Goal: Task Accomplishment & Management: Manage account settings

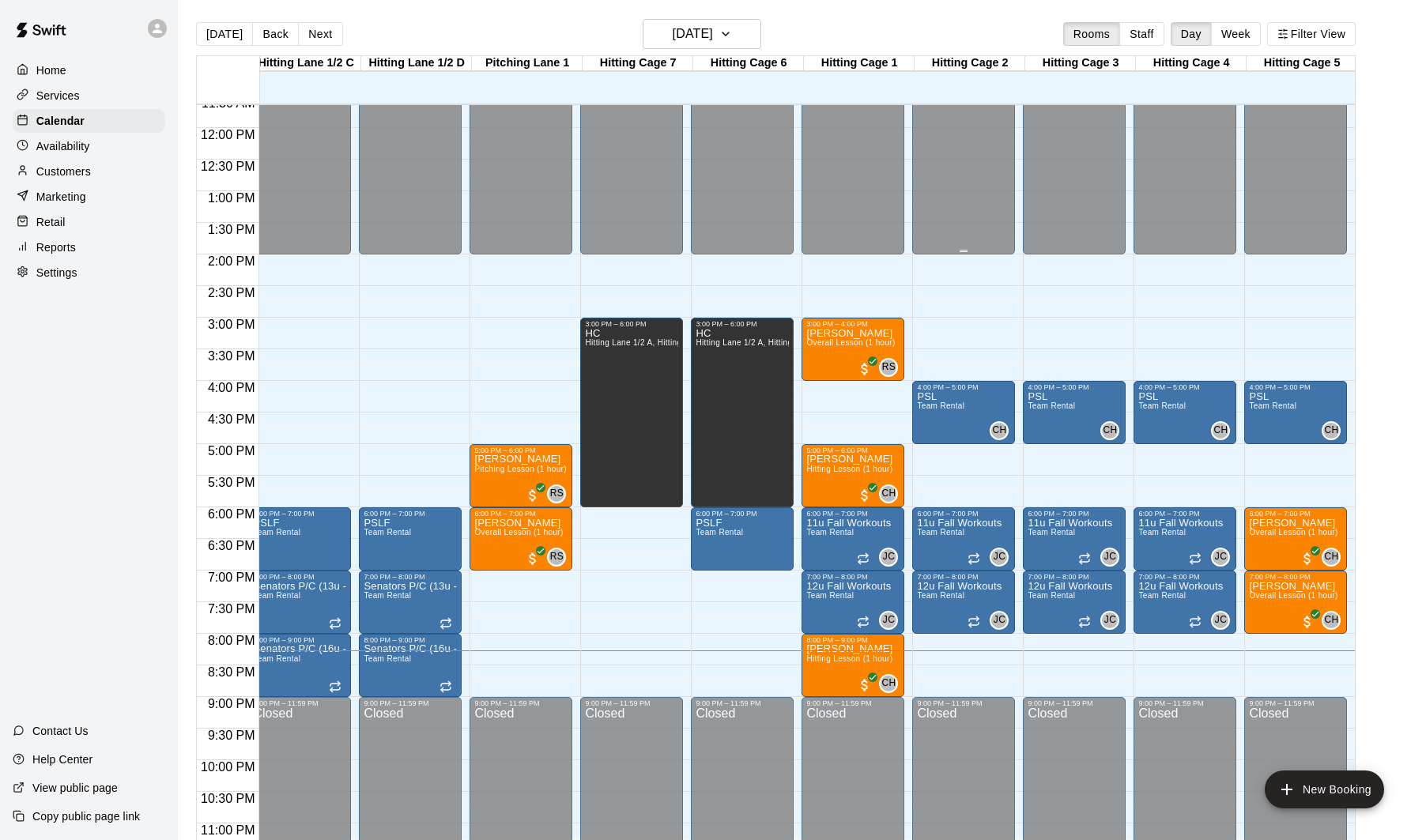
scroll to position [0, 232]
click at [1136, 27] on button "Staff" at bounding box center [1142, 34] width 45 height 24
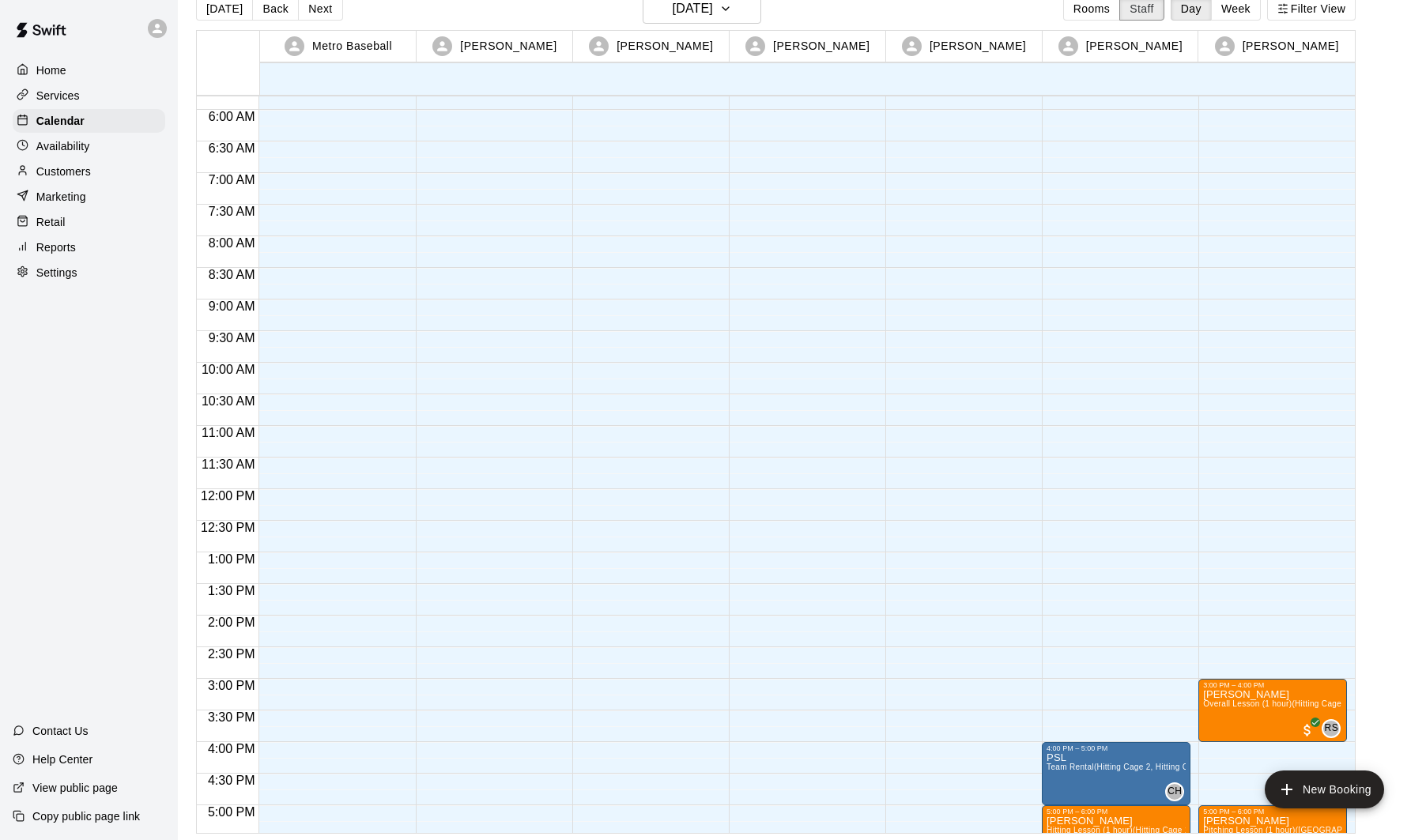
scroll to position [369, 0]
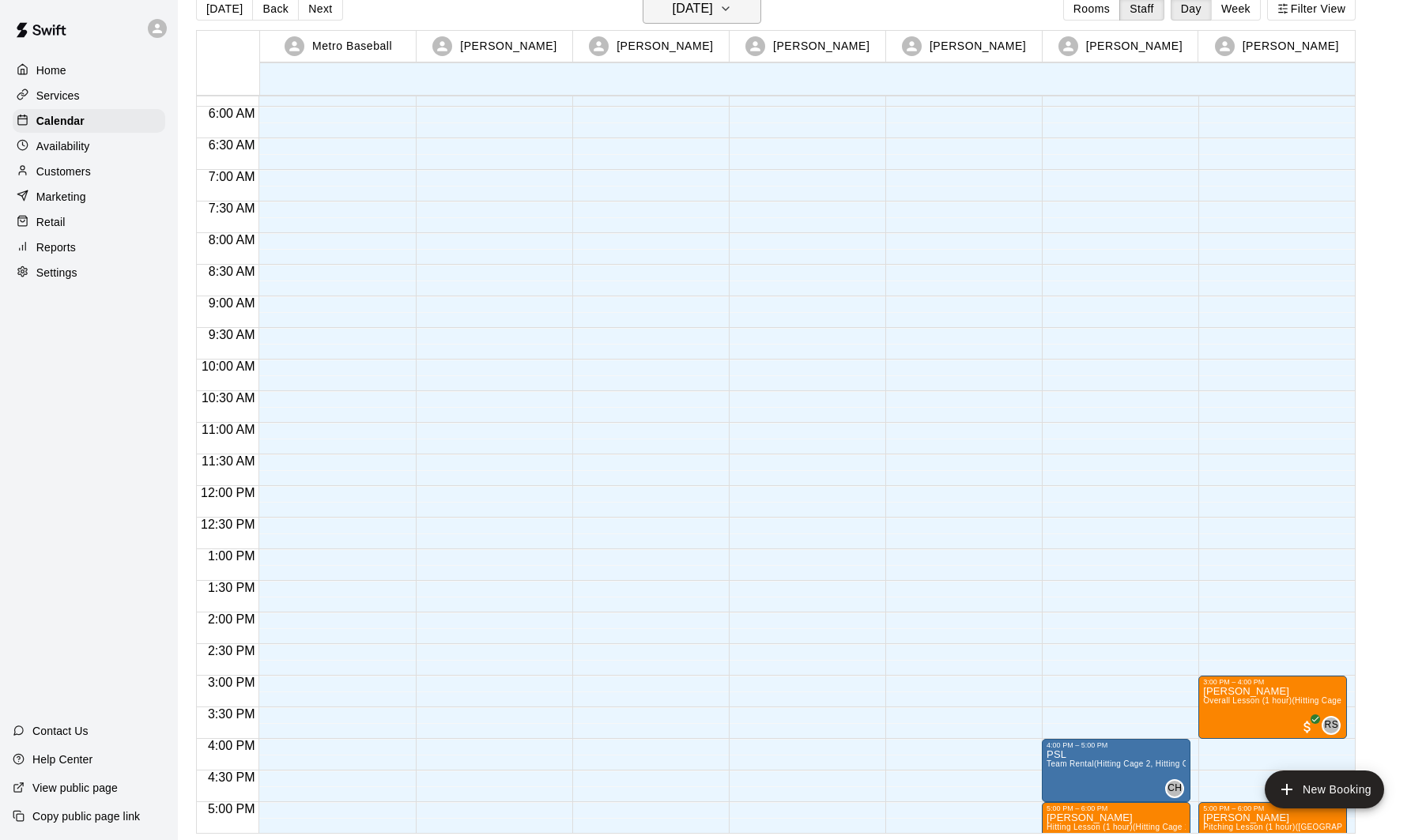
click at [732, 13] on icon "button" at bounding box center [726, 9] width 13 height 19
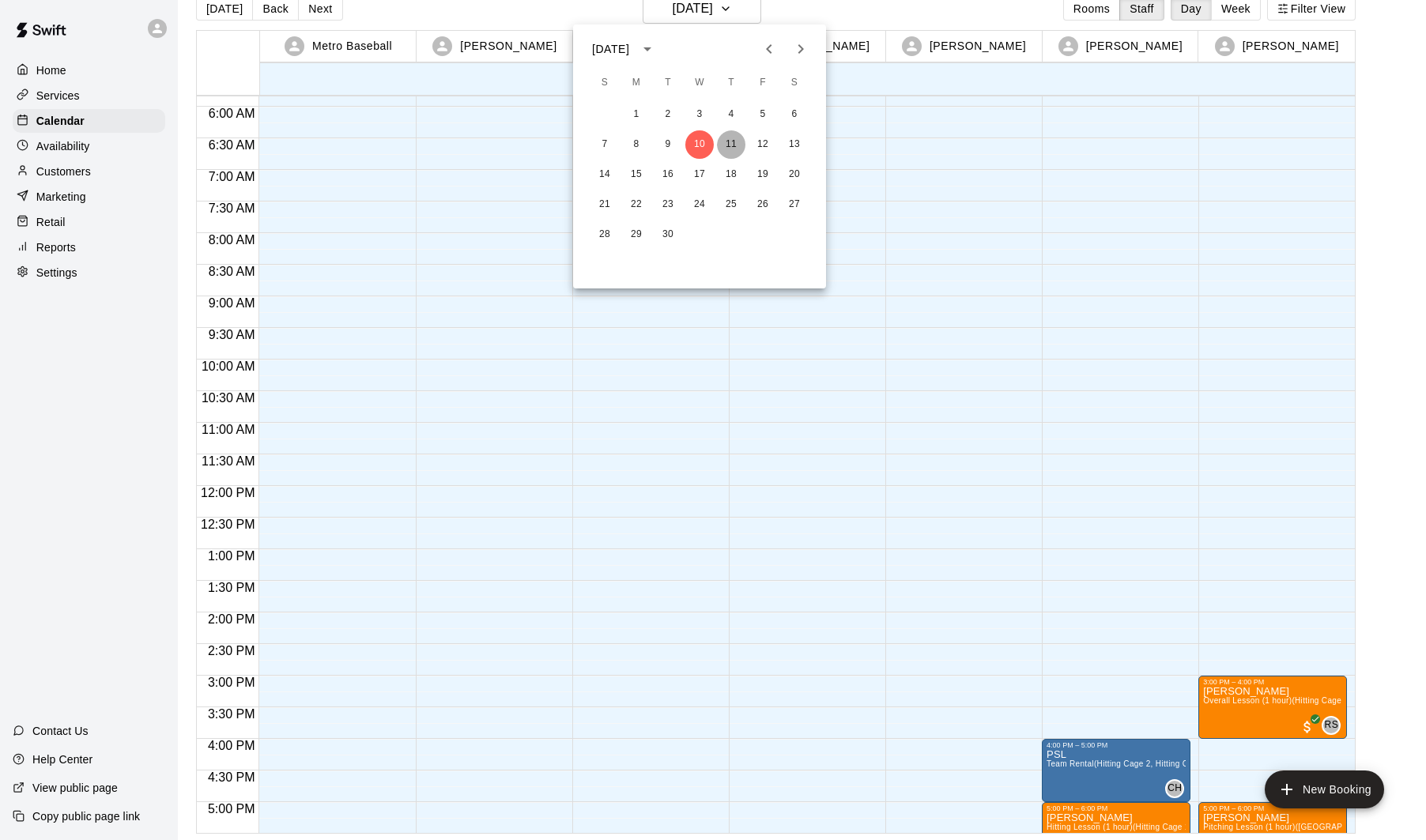
click at [727, 140] on button "11" at bounding box center [732, 144] width 29 height 29
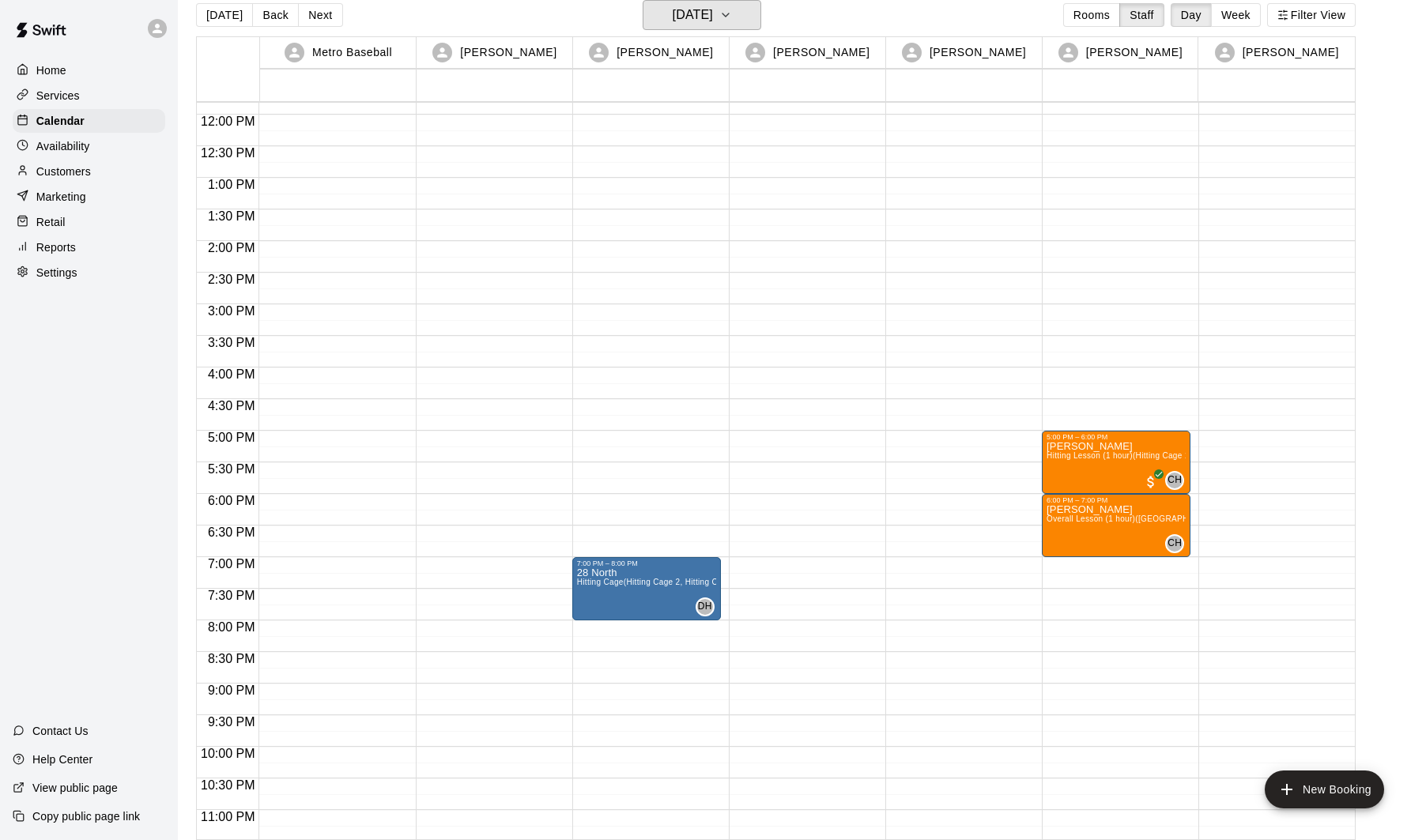
scroll to position [746, 0]
click at [713, 21] on h6 "[DATE]" at bounding box center [693, 15] width 40 height 22
click at [763, 144] on button "12" at bounding box center [763, 151] width 29 height 29
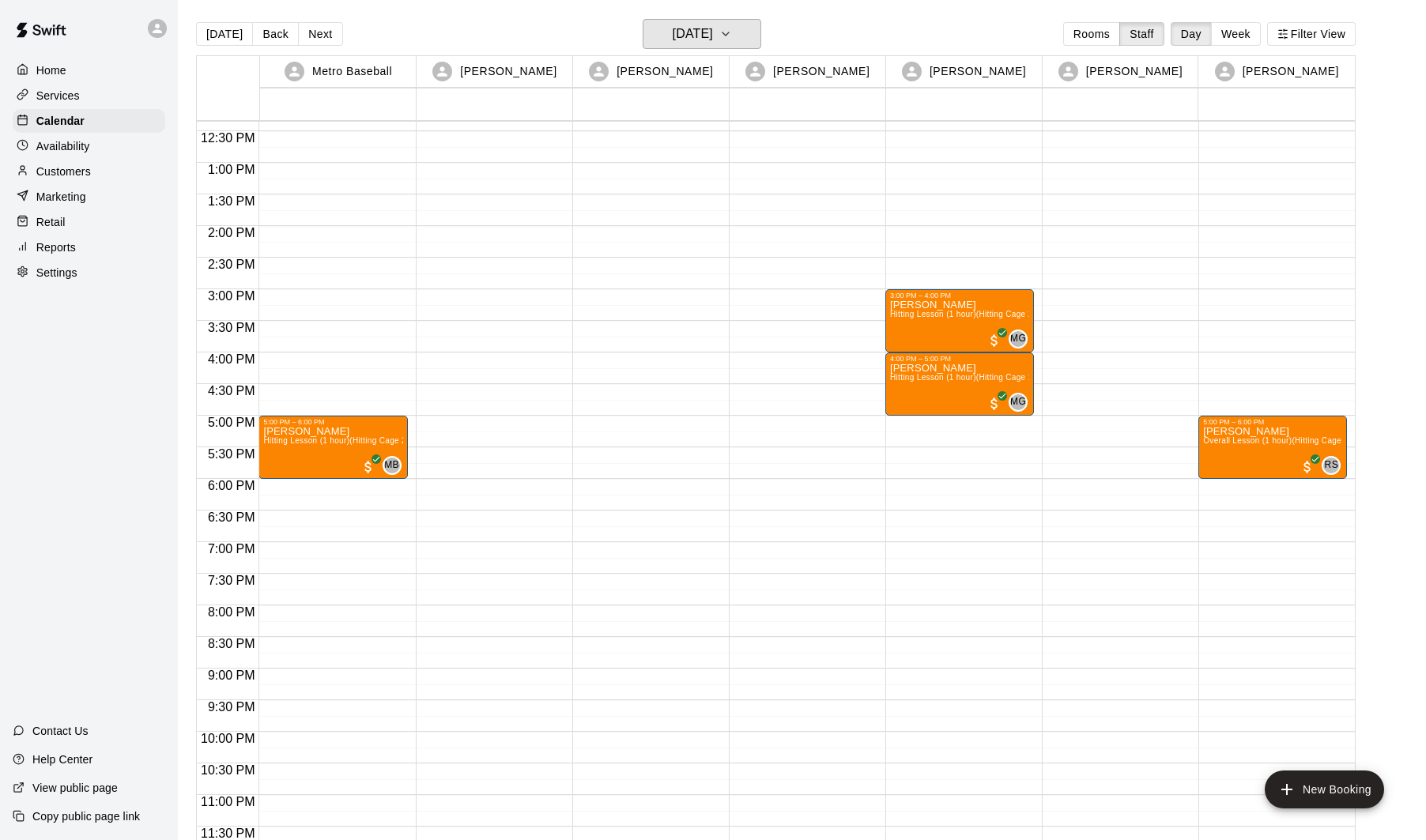
scroll to position [8, 0]
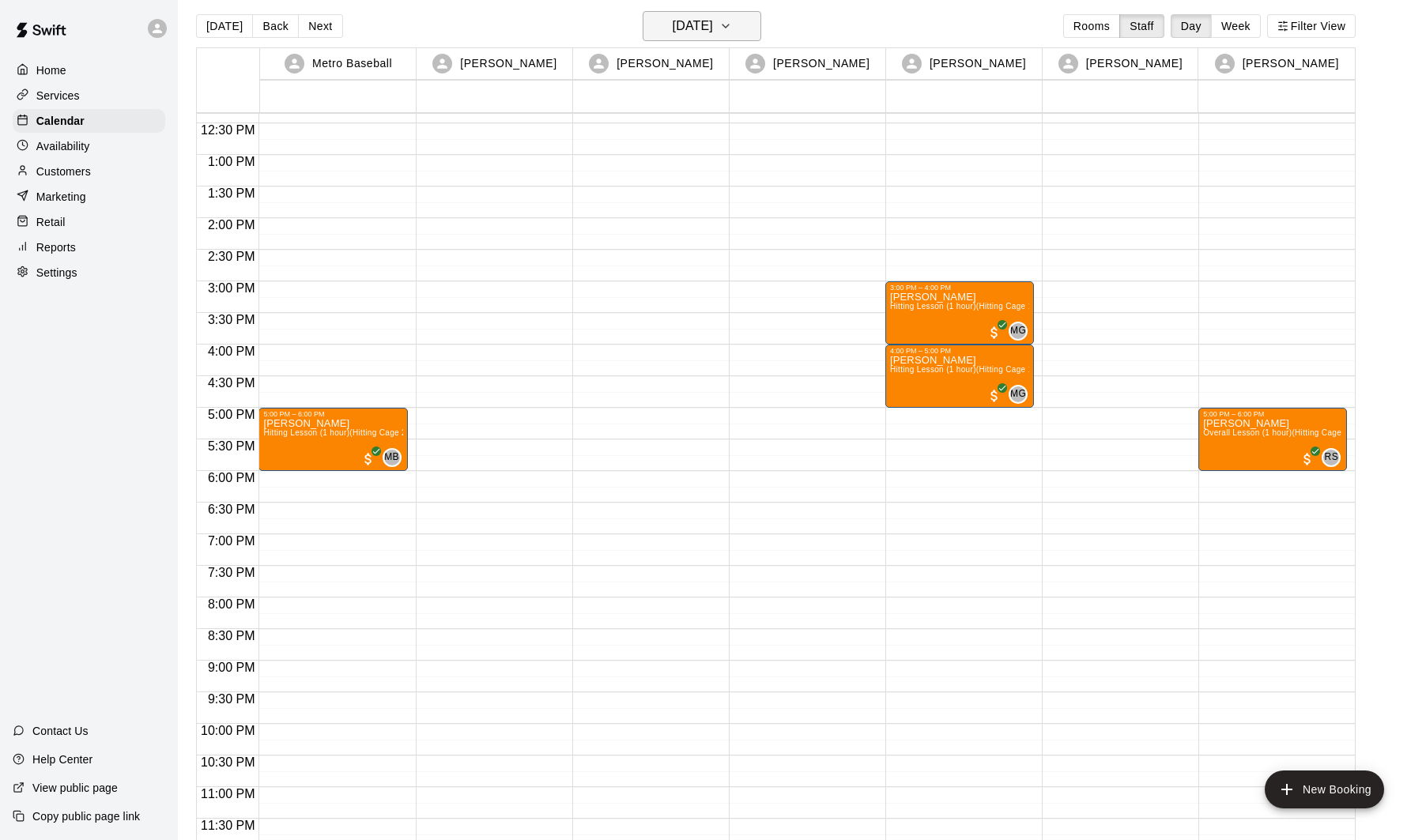
click at [754, 29] on button "[DATE]" at bounding box center [701, 26] width 118 height 30
click at [793, 159] on button "13" at bounding box center [794, 162] width 29 height 29
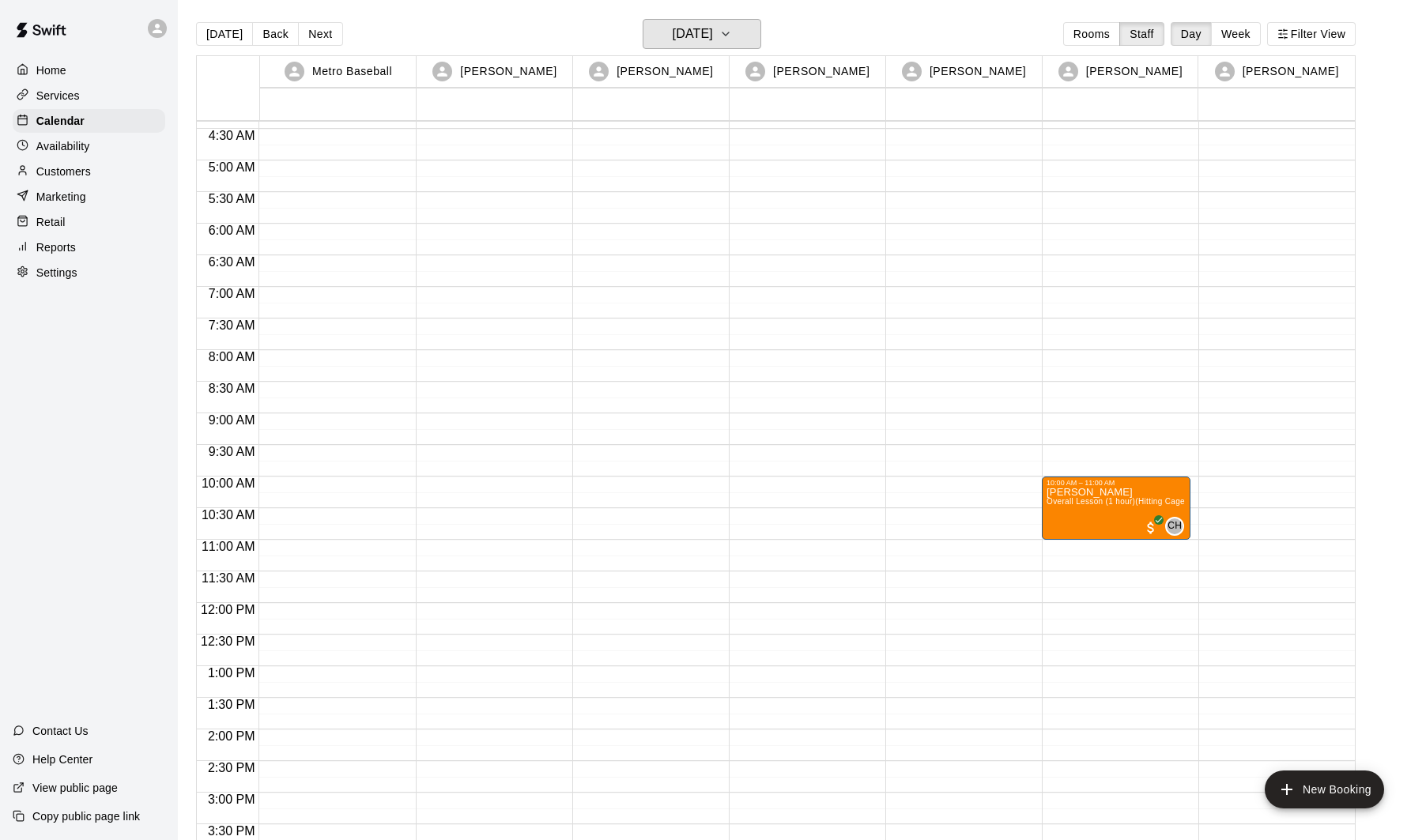
scroll to position [25, 0]
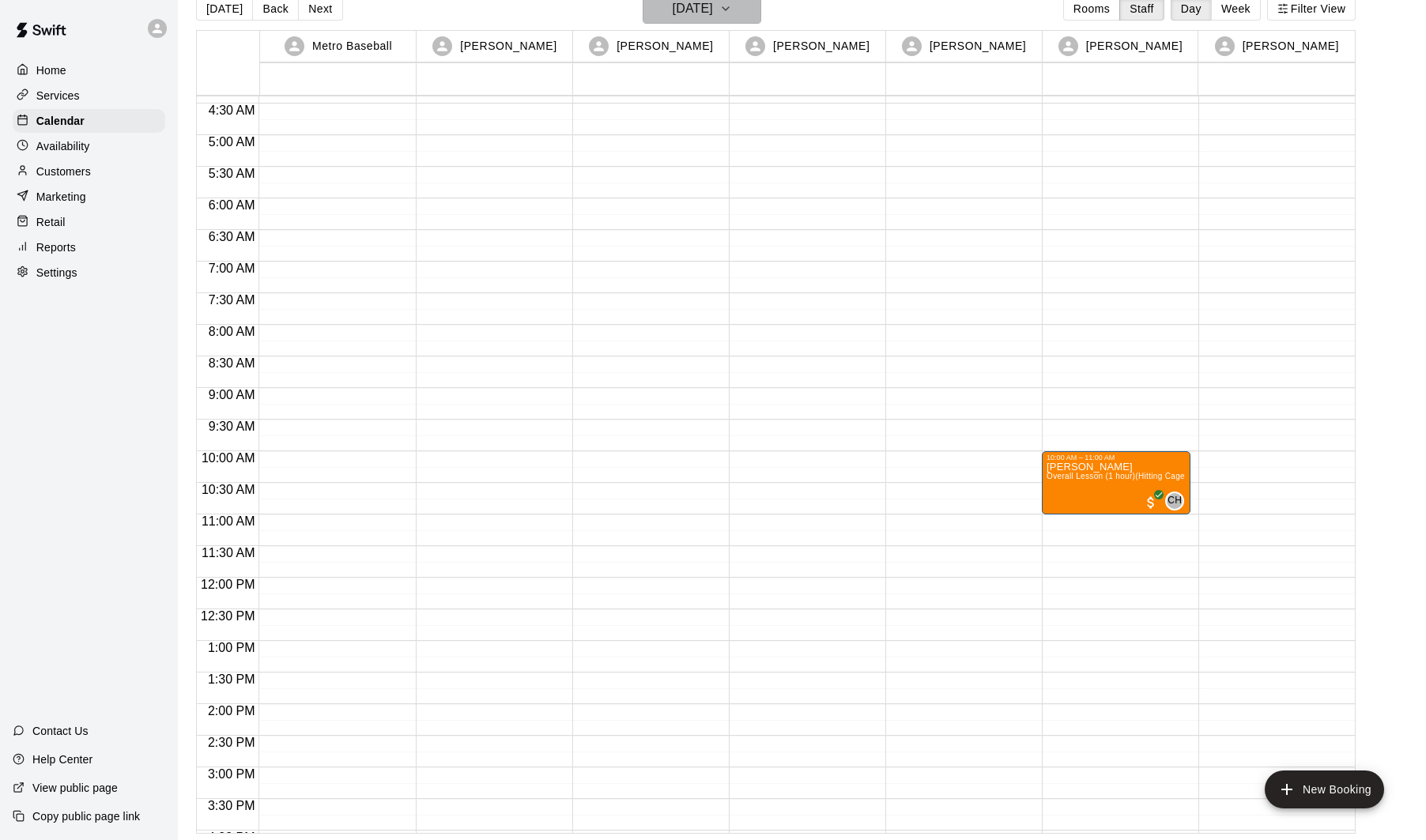
click at [745, 21] on button "[DATE]" at bounding box center [701, 9] width 118 height 30
click at [613, 173] on button "14" at bounding box center [605, 175] width 29 height 29
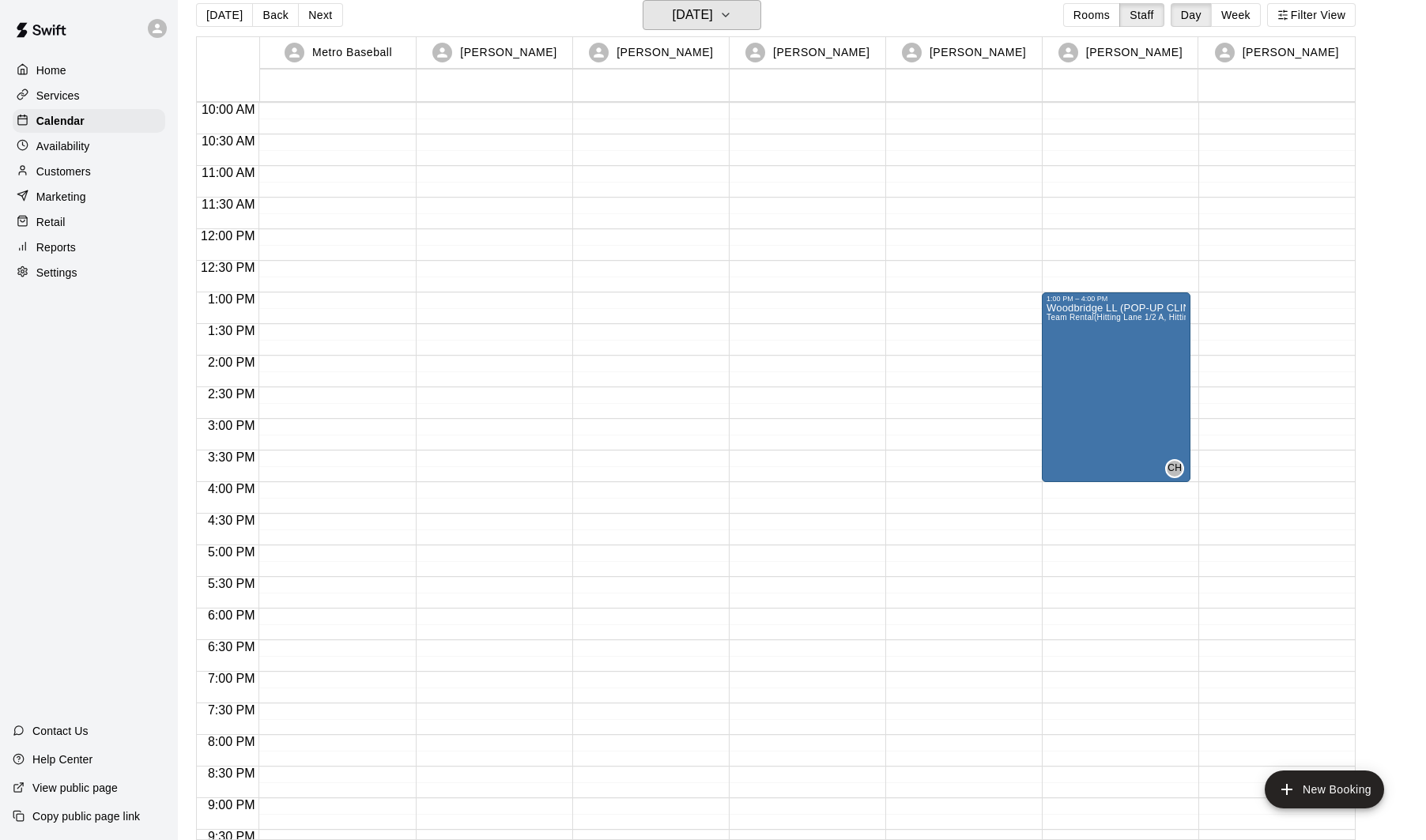
scroll to position [623, 0]
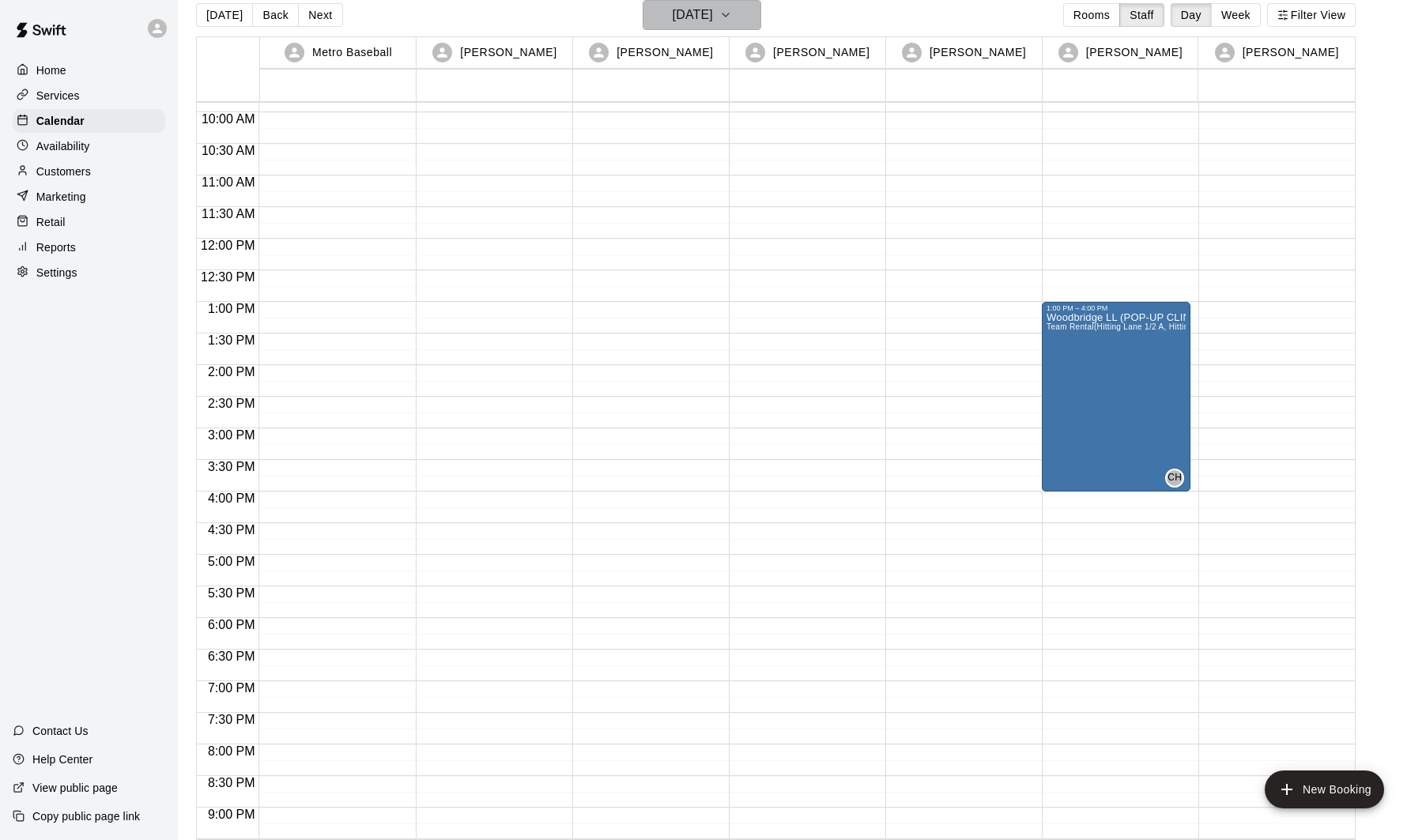
click at [732, 22] on icon "button" at bounding box center [726, 15] width 13 height 19
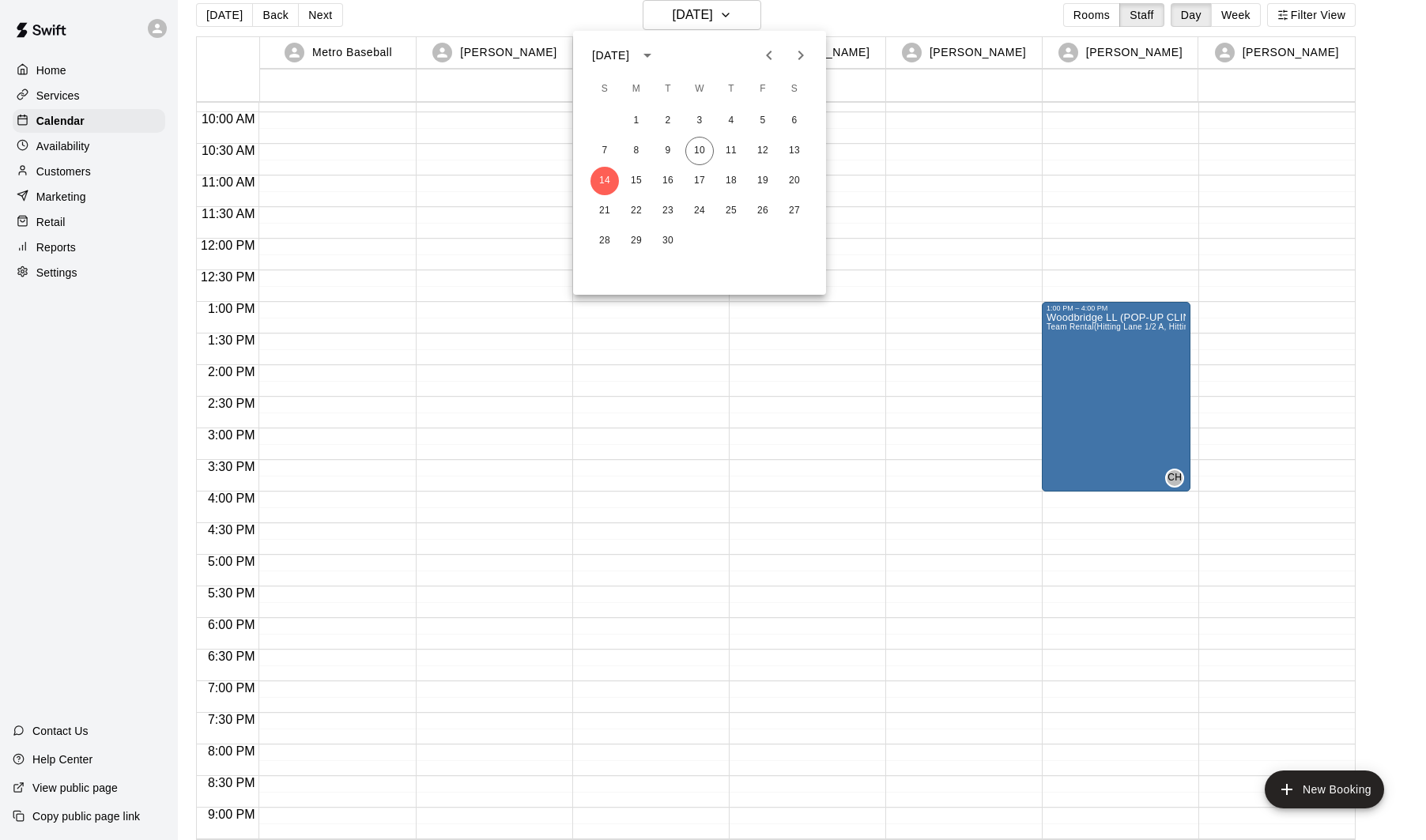
click at [722, 368] on div at bounding box center [713, 420] width 1426 height 840
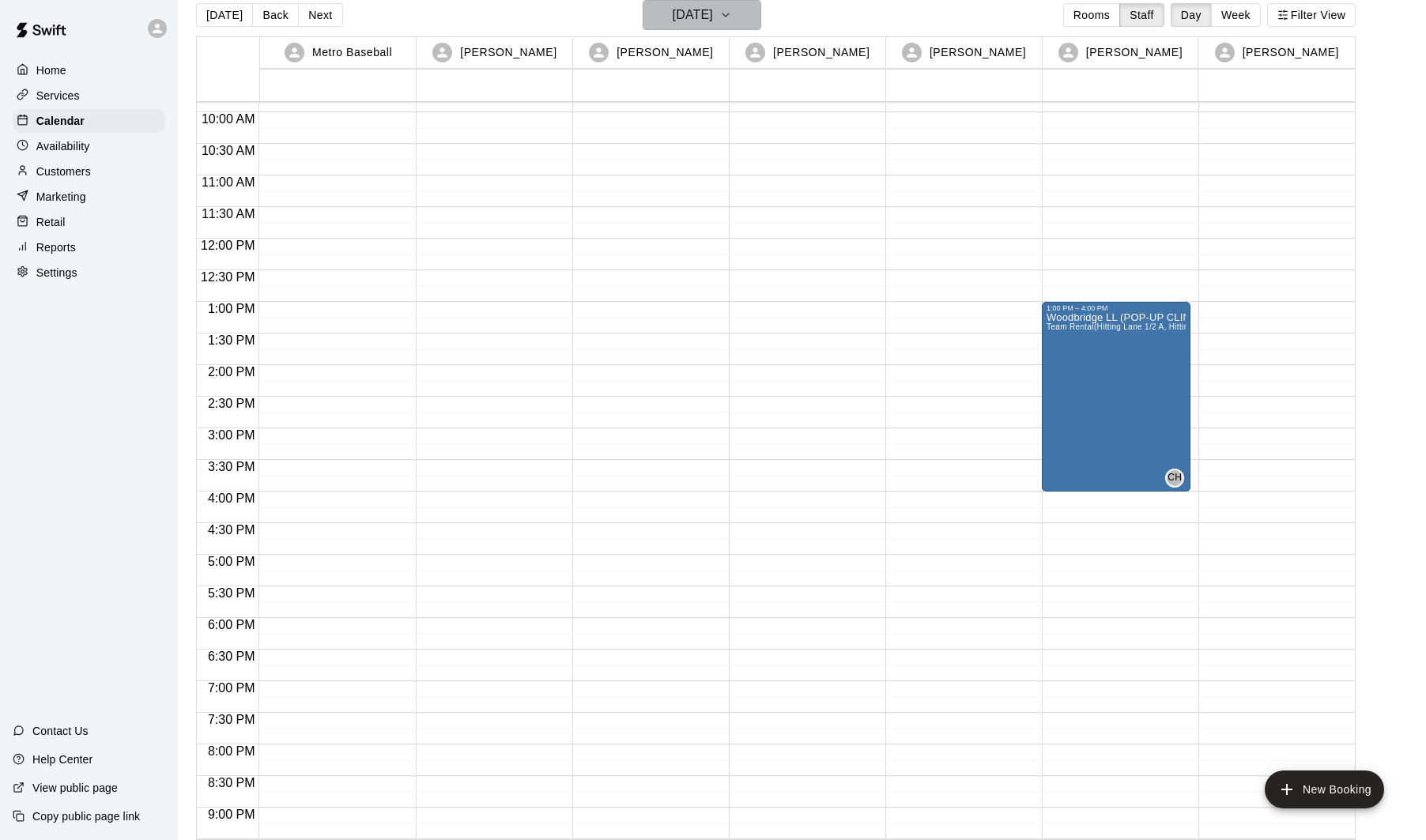
click at [755, 17] on button "[DATE]" at bounding box center [701, 15] width 118 height 30
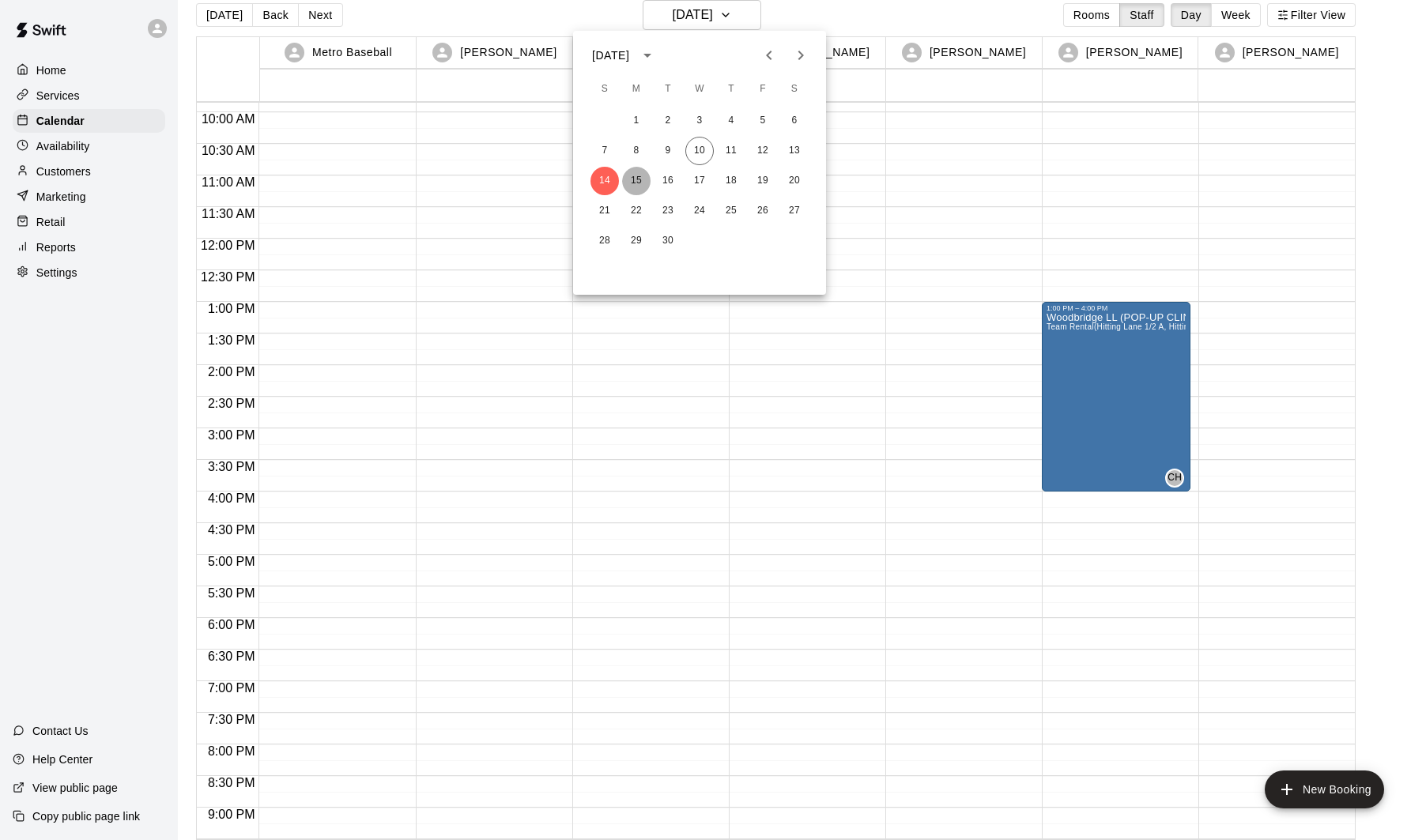
click at [641, 190] on button "15" at bounding box center [636, 181] width 29 height 29
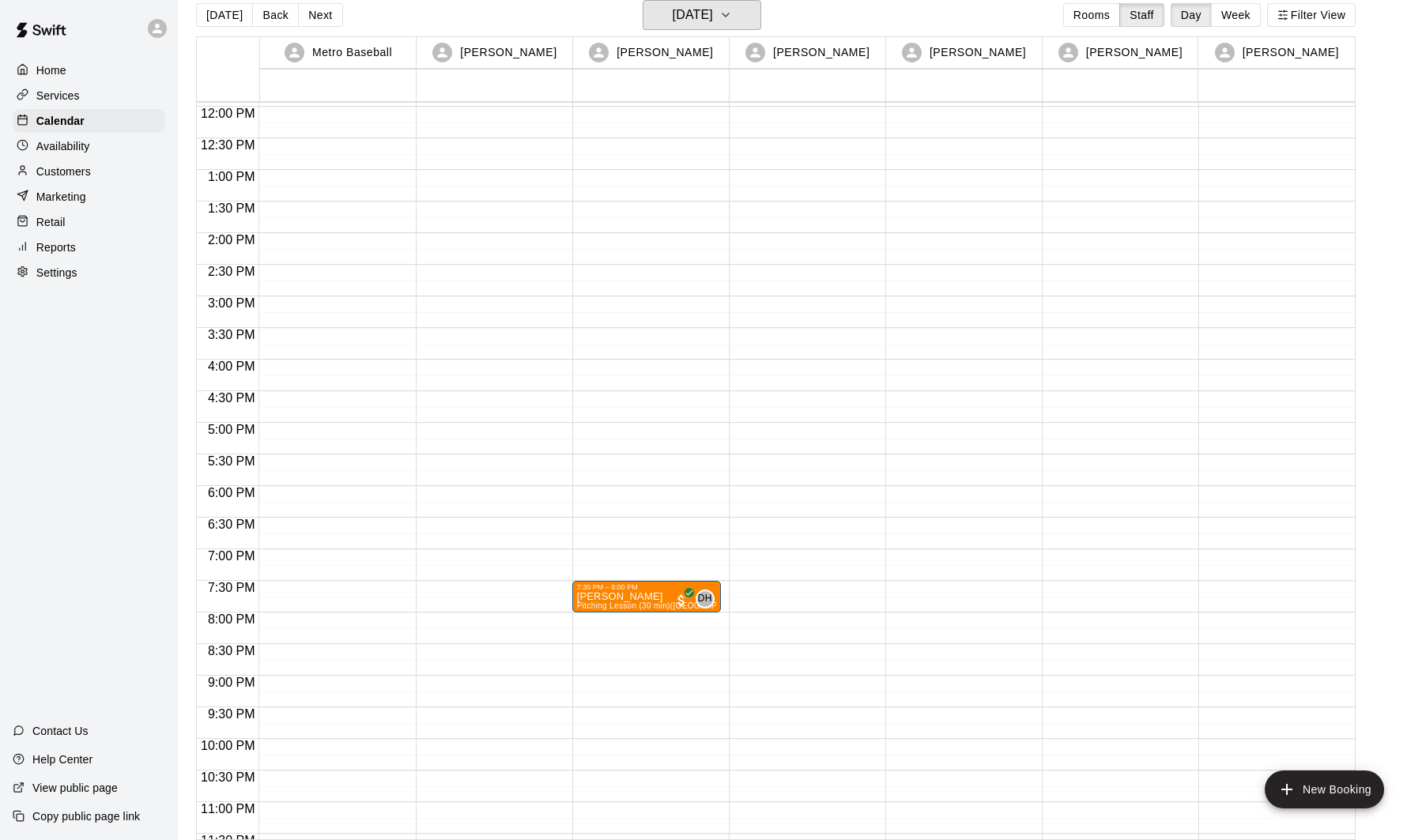
scroll to position [721, 0]
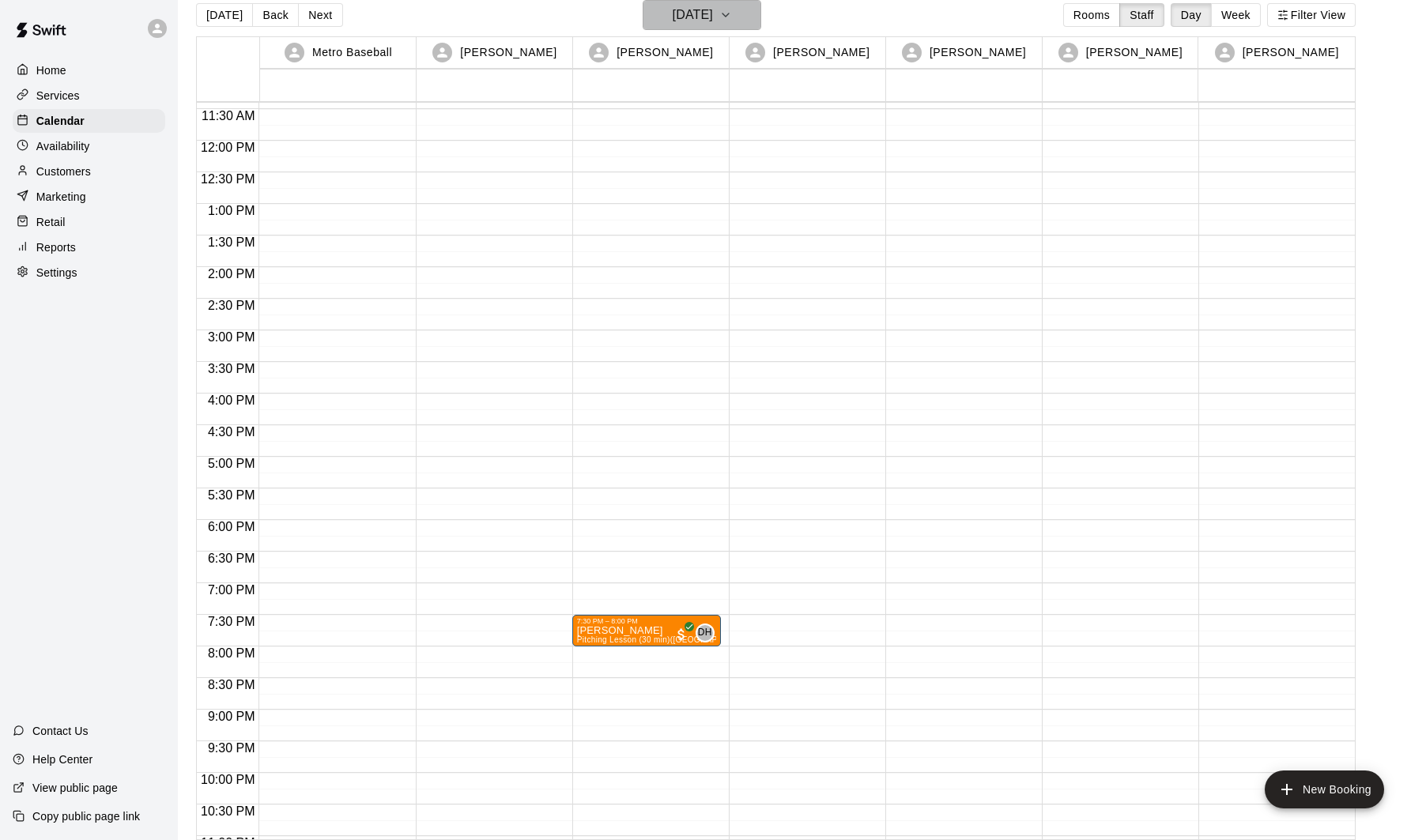
click at [713, 26] on h6 "[DATE]" at bounding box center [693, 15] width 40 height 22
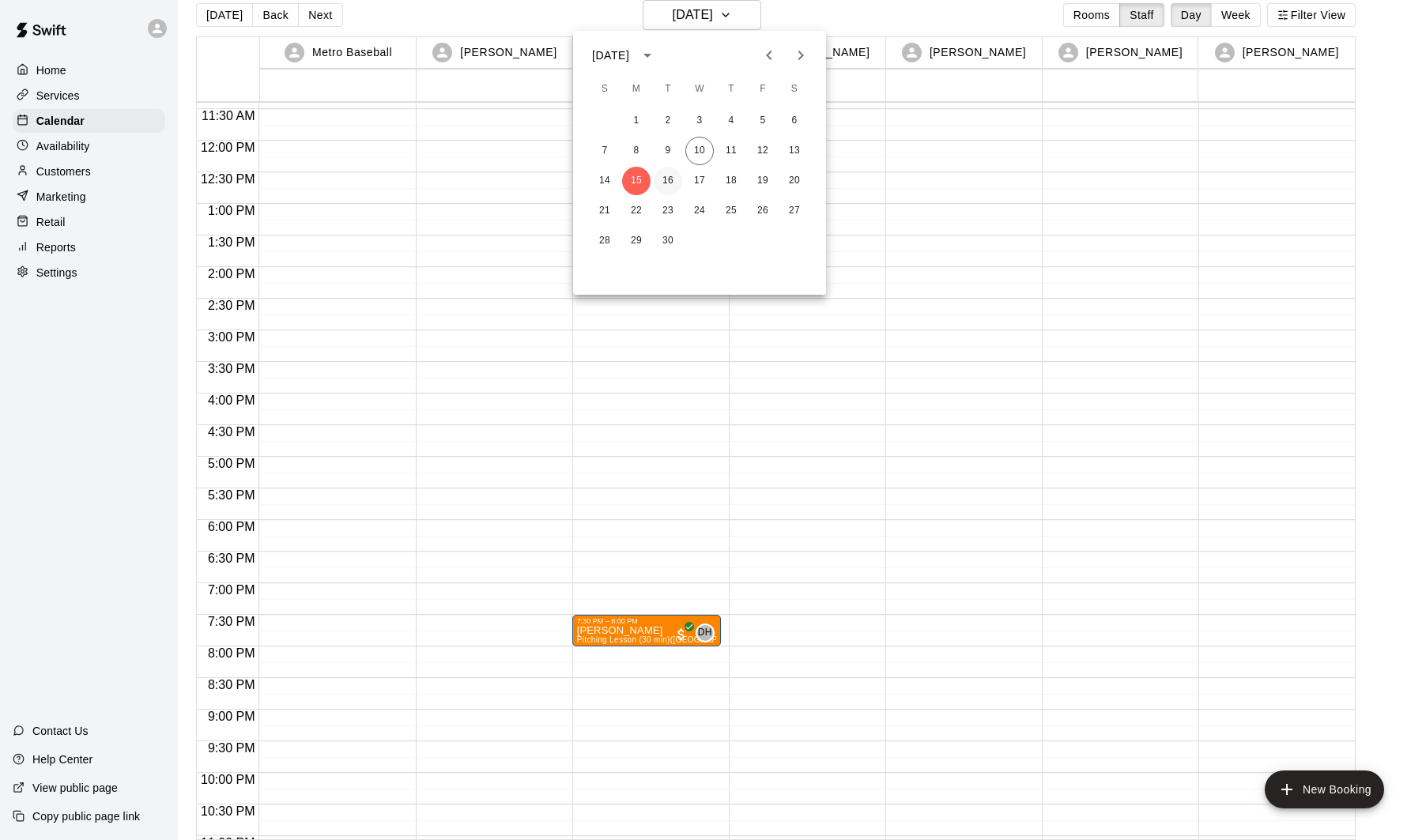
click at [676, 179] on button "16" at bounding box center [668, 181] width 29 height 29
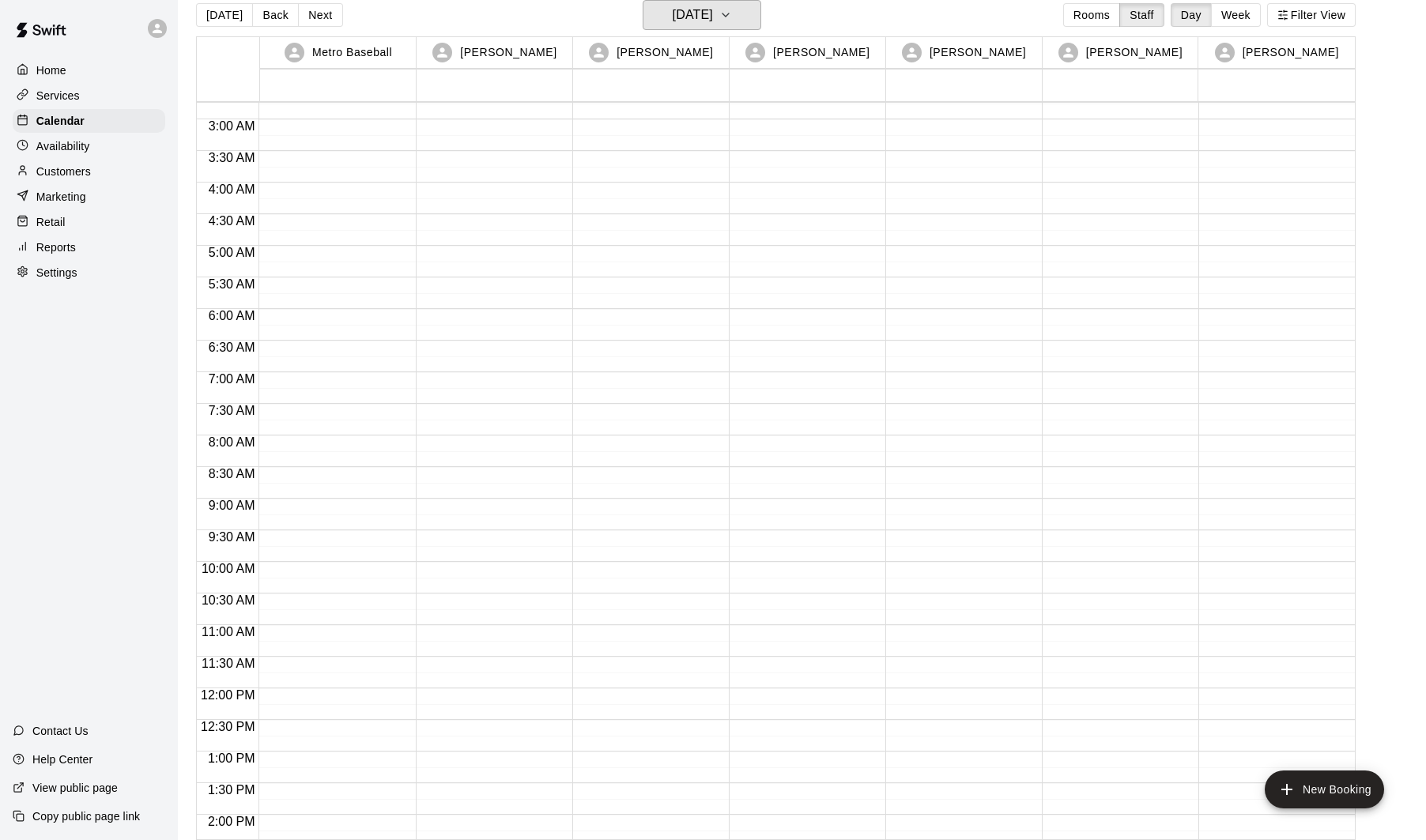
scroll to position [144, 0]
click at [713, 25] on h6 "[DATE]" at bounding box center [693, 15] width 40 height 22
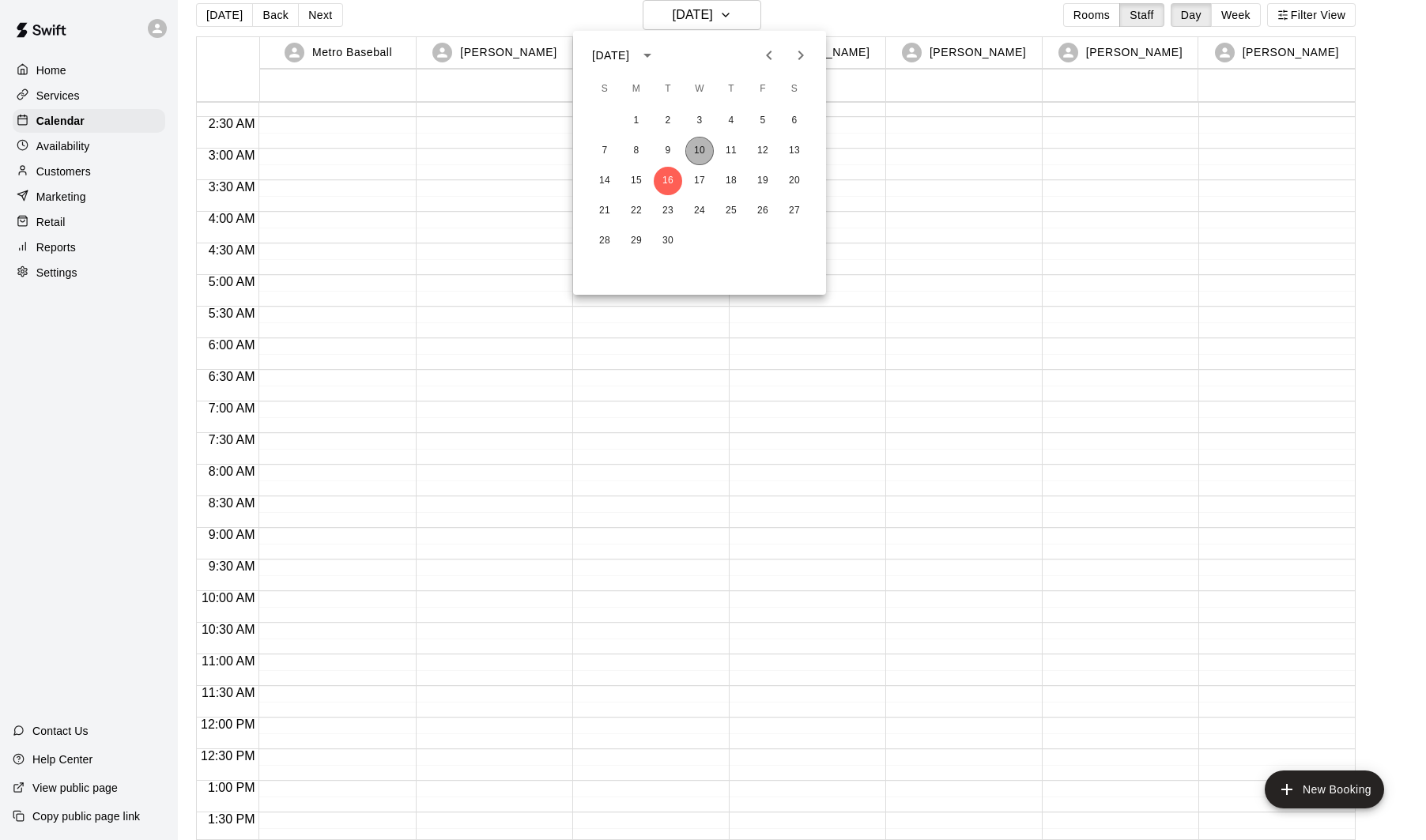
click at [697, 147] on button "10" at bounding box center [700, 151] width 29 height 29
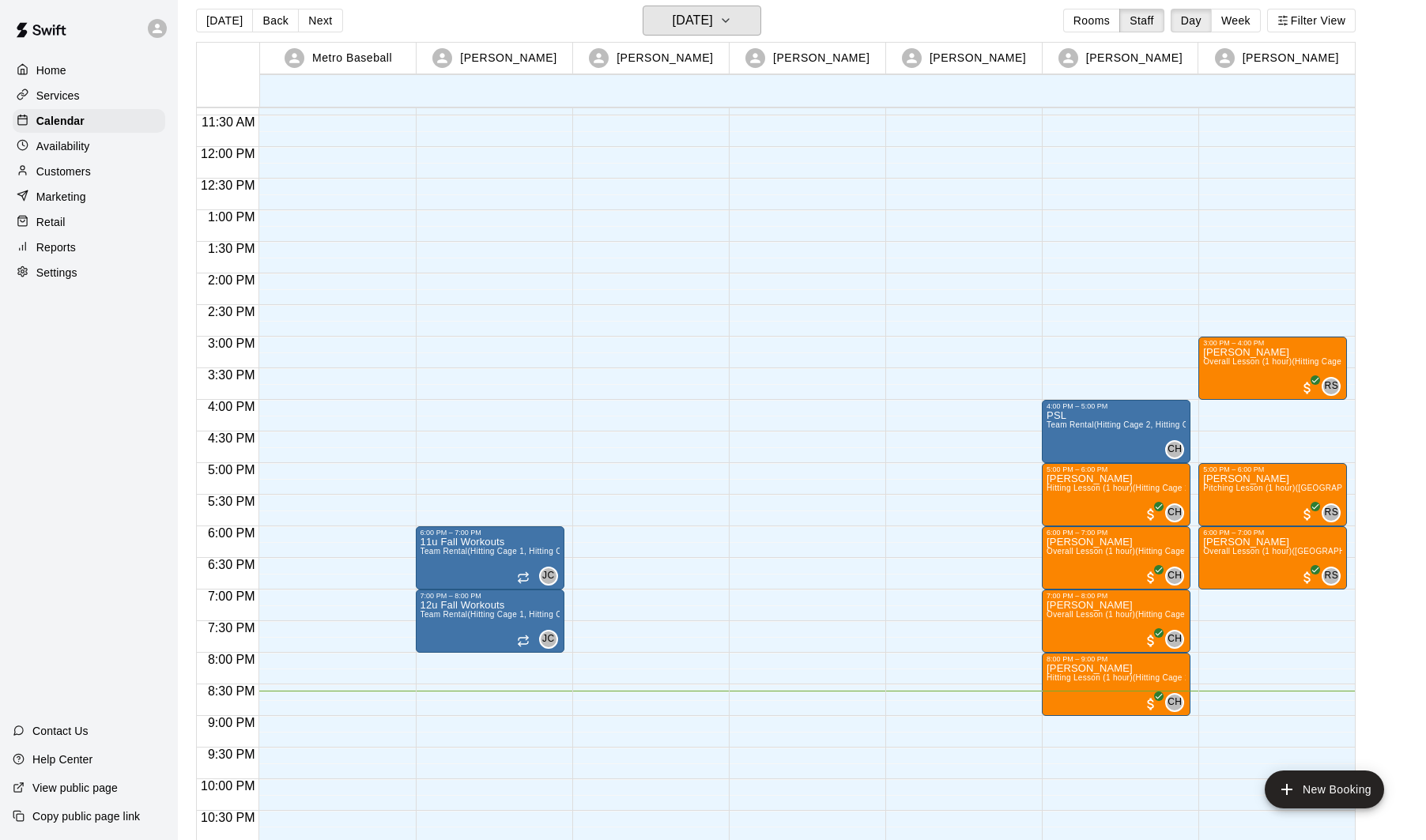
scroll to position [781, 0]
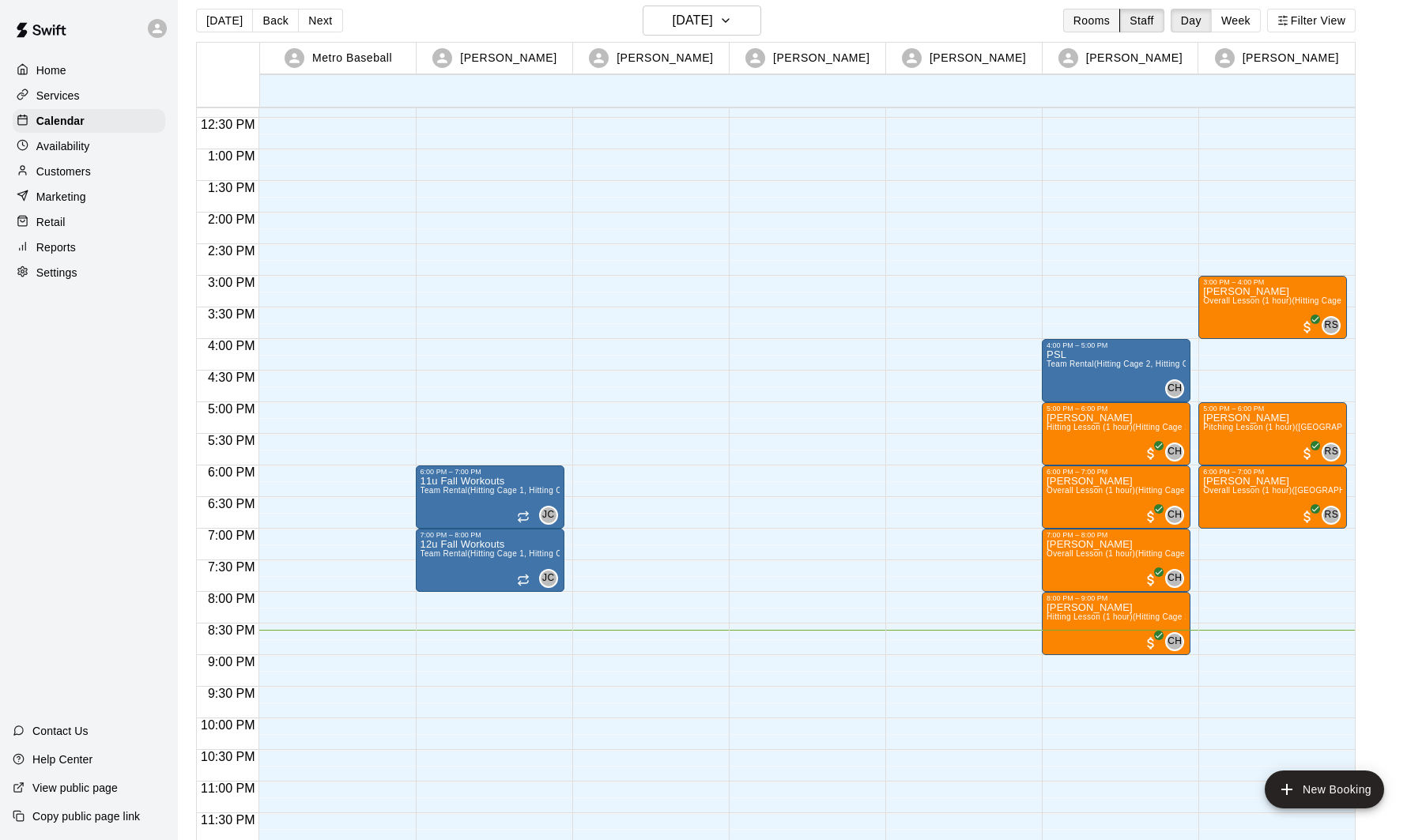
click at [1101, 29] on button "Rooms" at bounding box center [1092, 21] width 57 height 24
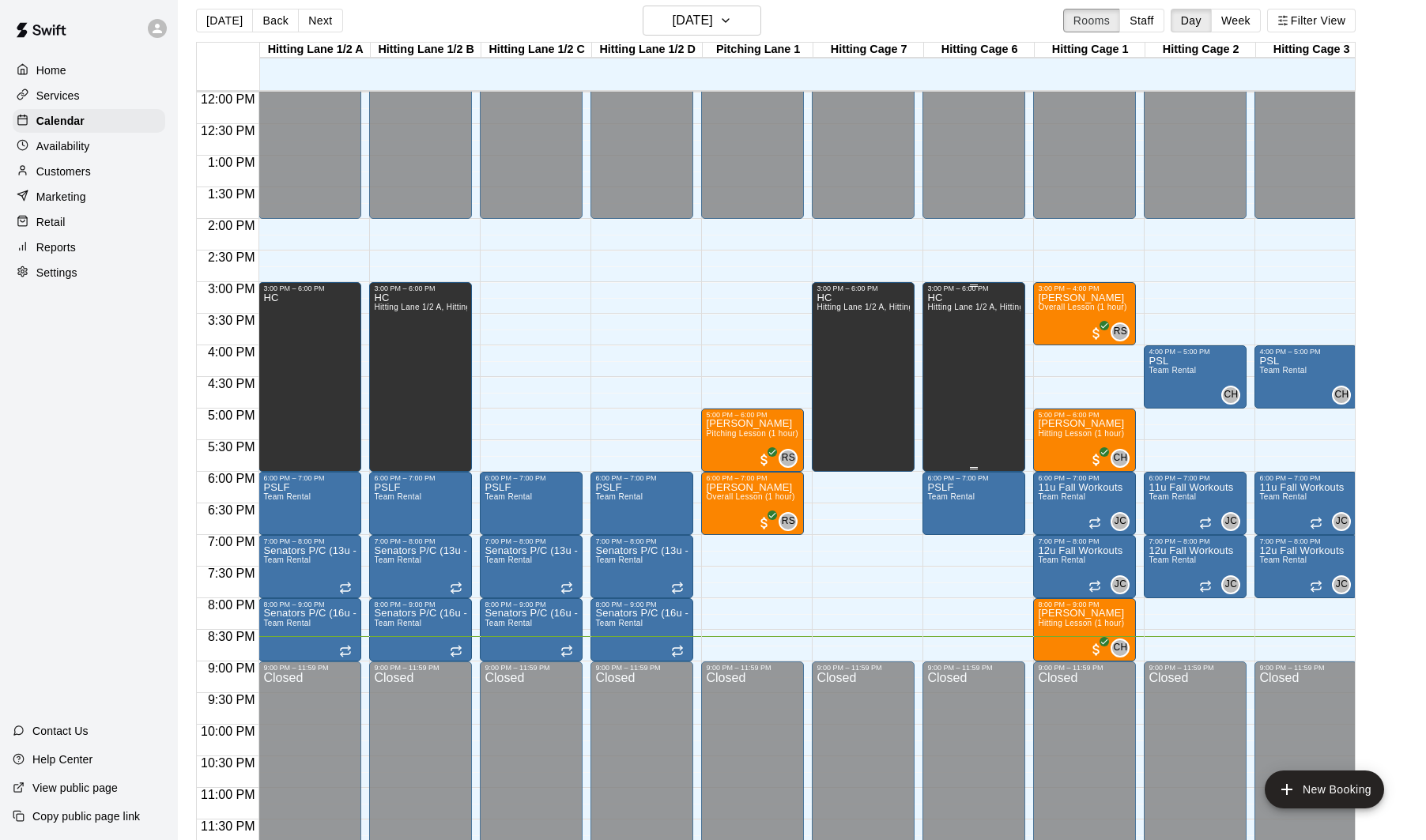
scroll to position [765, 0]
